Goal: Find specific page/section: Find specific page/section

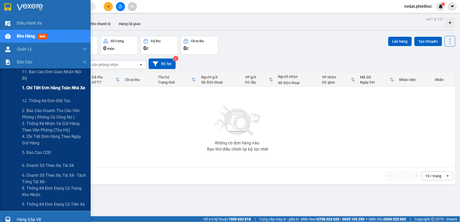
click at [38, 89] on span "1. Chi tiết đơn hàng toàn nhà xe" at bounding box center [53, 88] width 63 height 6
